Goal: Information Seeking & Learning: Learn about a topic

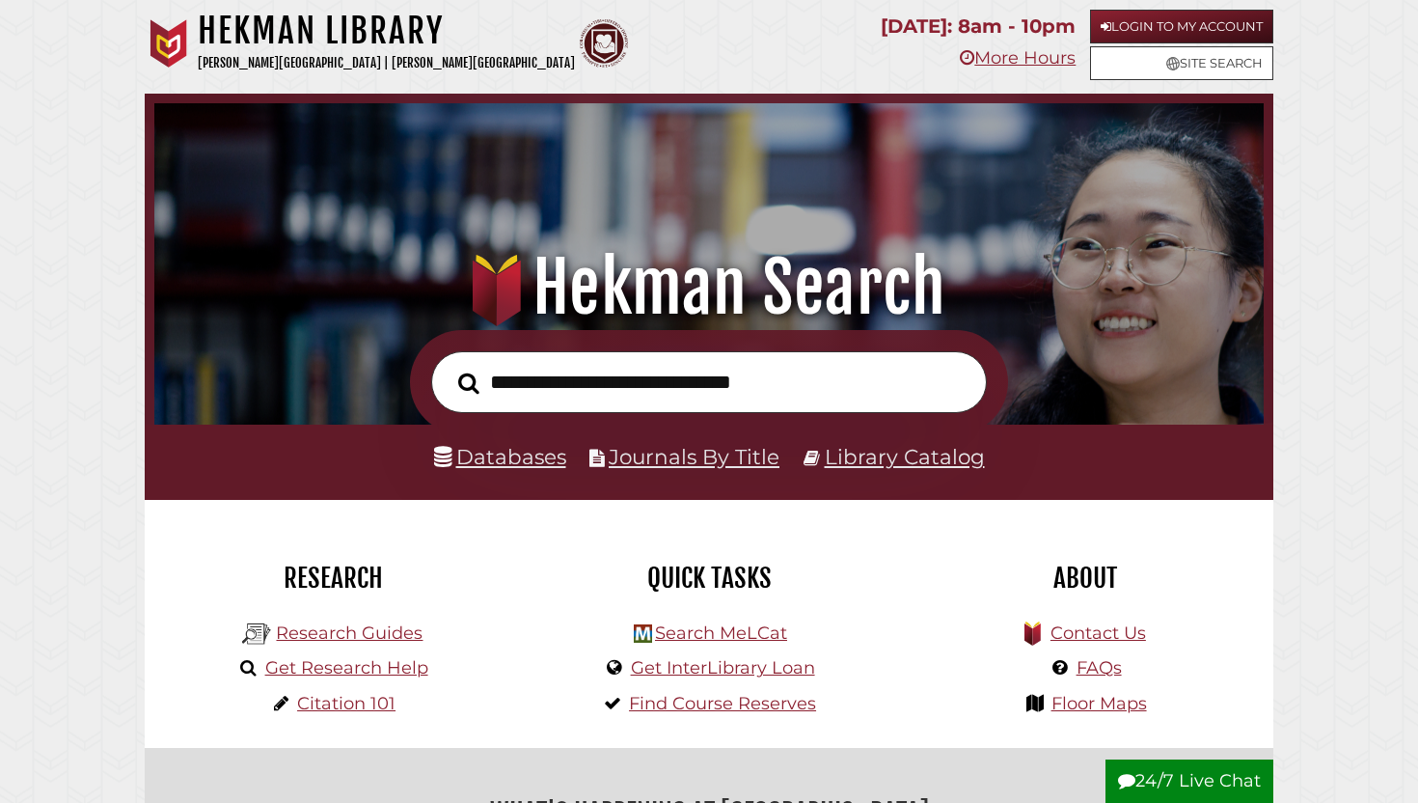
scroll to position [367, 1100]
click at [550, 455] on link "Databases" at bounding box center [500, 456] width 132 height 25
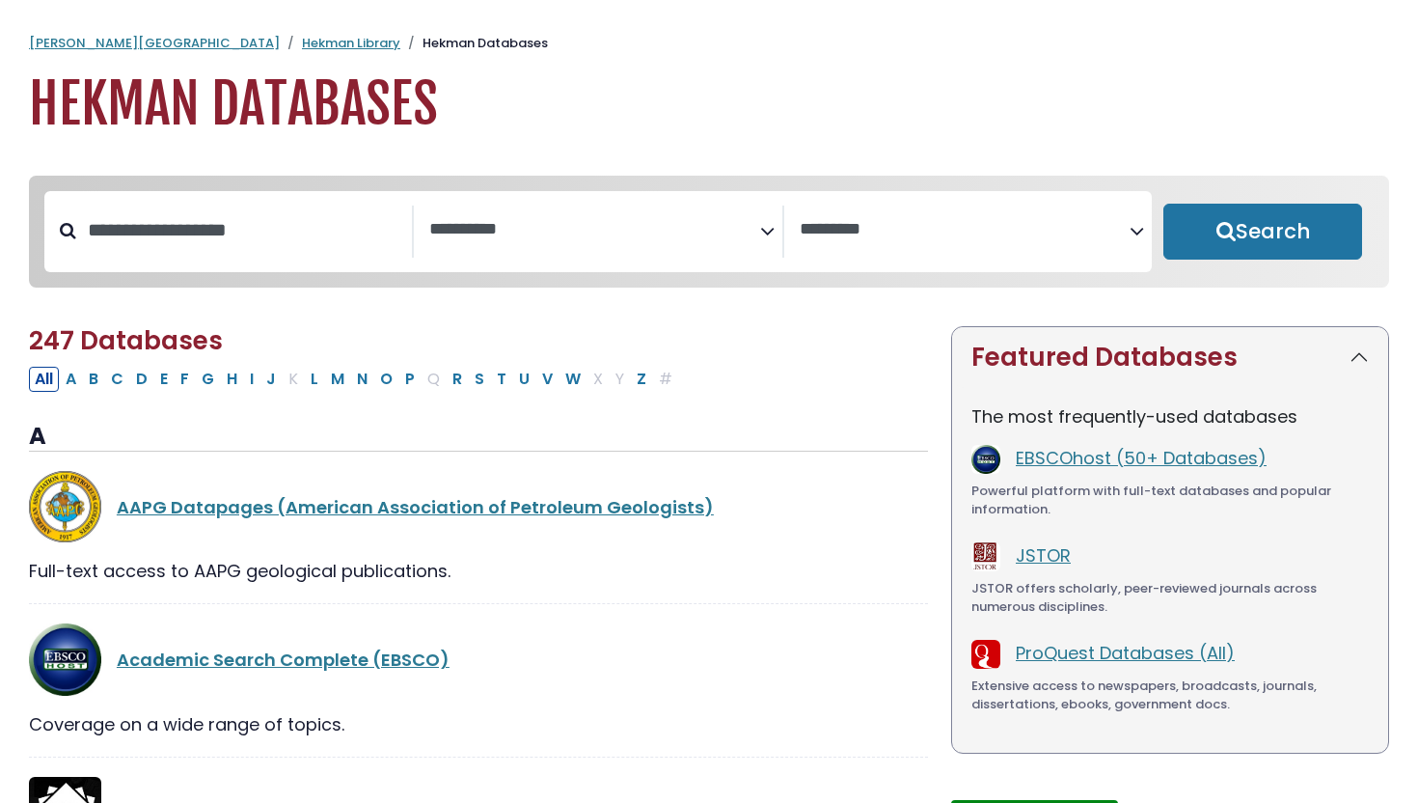
select select "Database Subject Filter"
select select "Database Vendors Filter"
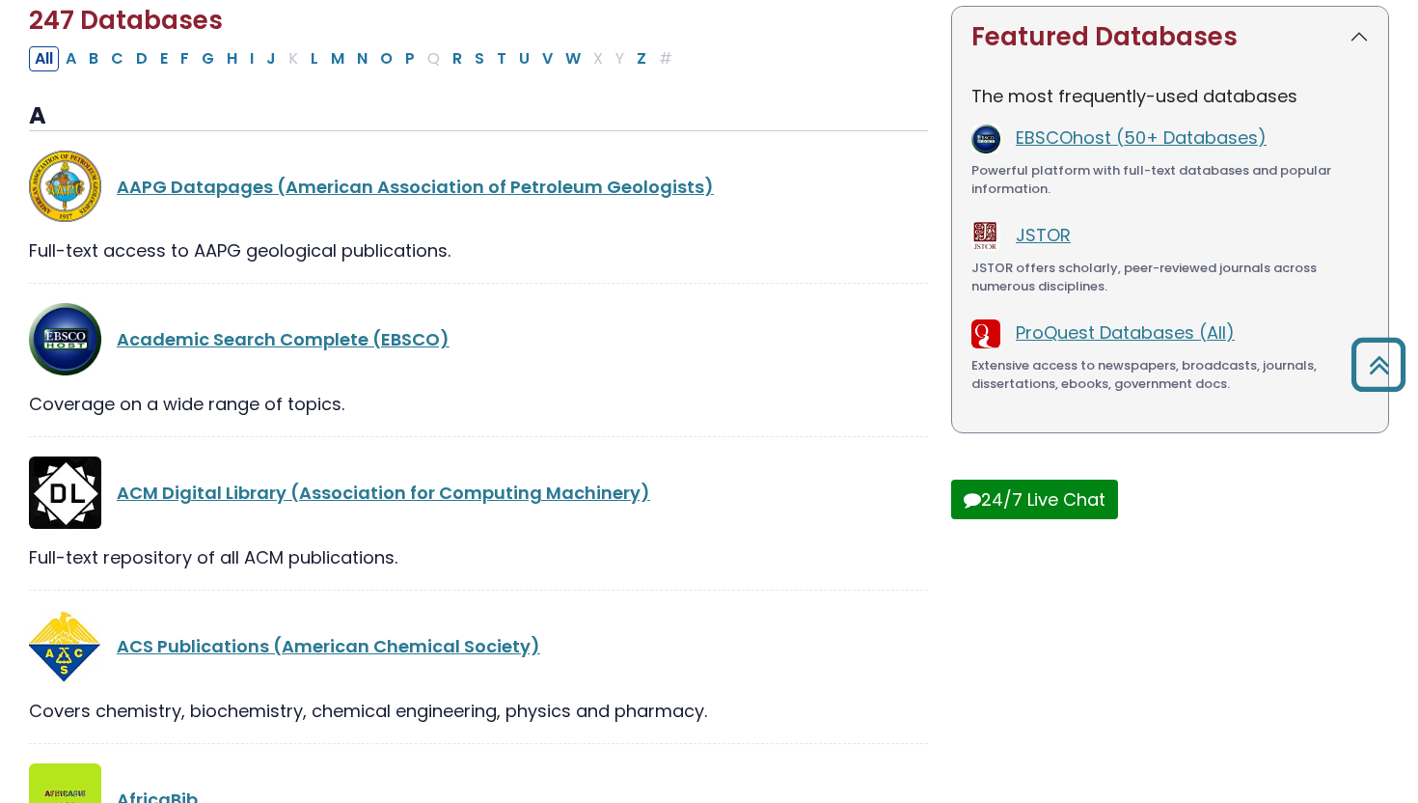
scroll to position [324, 0]
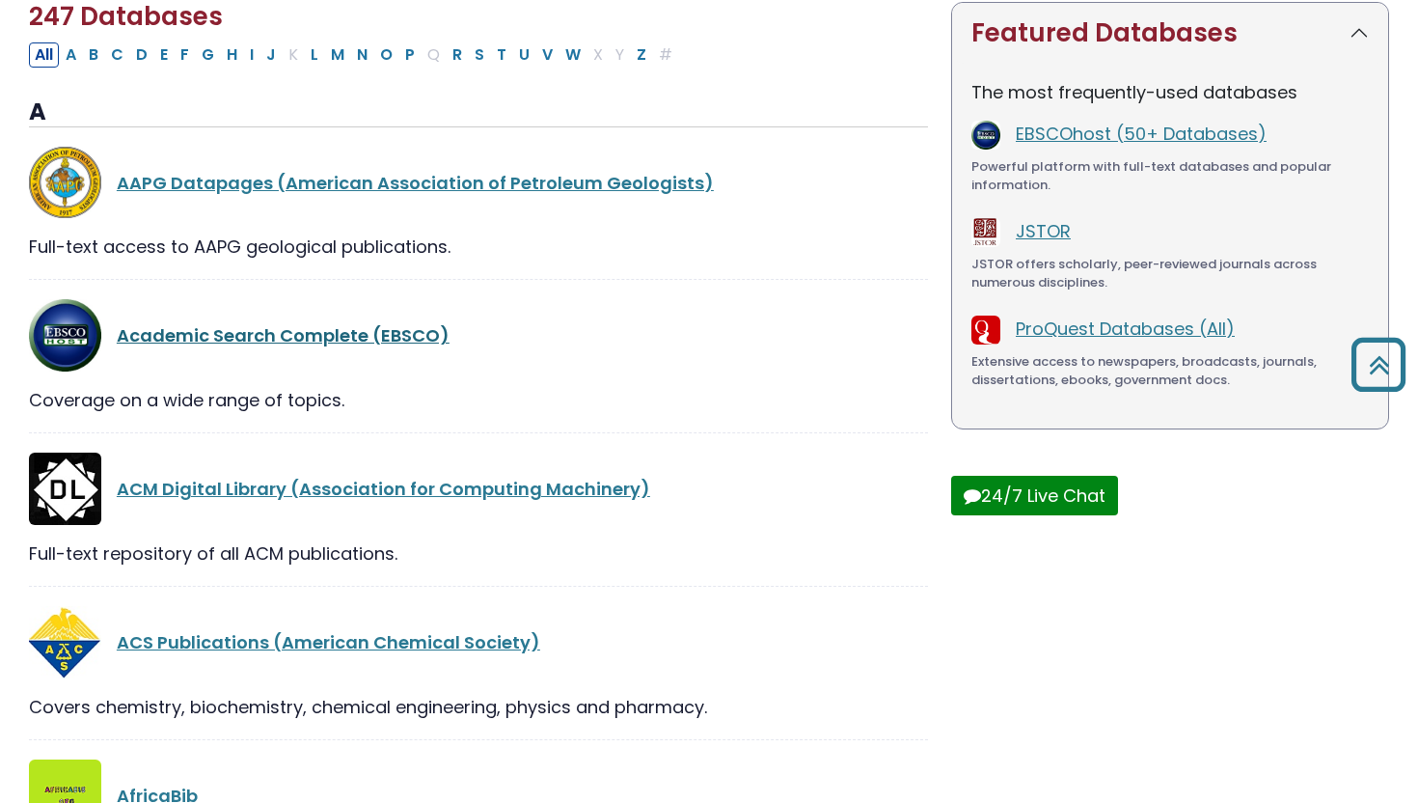
click at [370, 337] on link "Academic Search Complete (EBSCO)" at bounding box center [283, 335] width 333 height 24
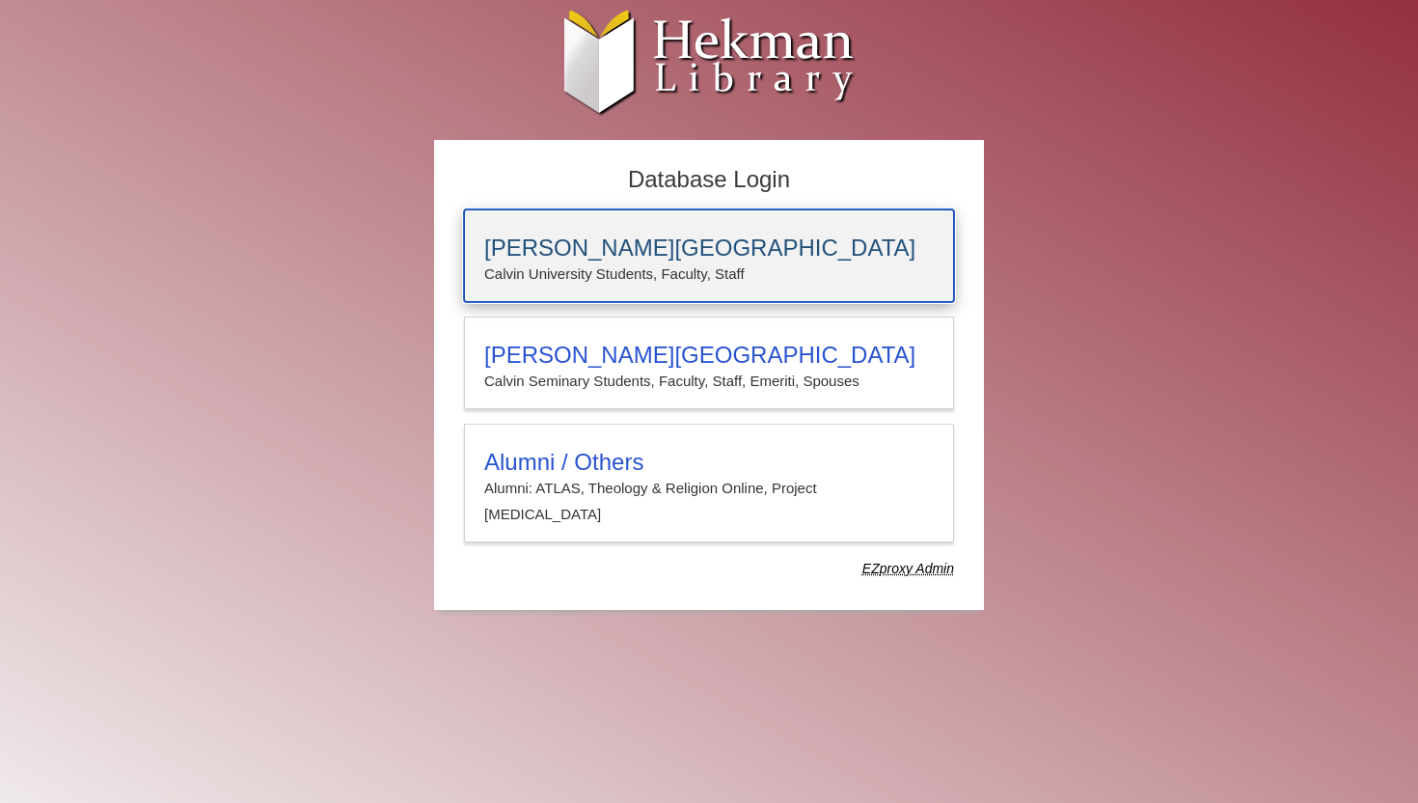
click at [571, 253] on h3 "[PERSON_NAME][GEOGRAPHIC_DATA]" at bounding box center [708, 247] width 449 height 27
click at [549, 232] on div "Calvin University Calvin University Students, Faculty, Staff" at bounding box center [709, 255] width 490 height 93
click at [581, 222] on div "[PERSON_NAME][GEOGRAPHIC_DATA] [PERSON_NAME] University Students, Faculty, Staff" at bounding box center [709, 255] width 490 height 93
